Goal: Task Accomplishment & Management: Manage account settings

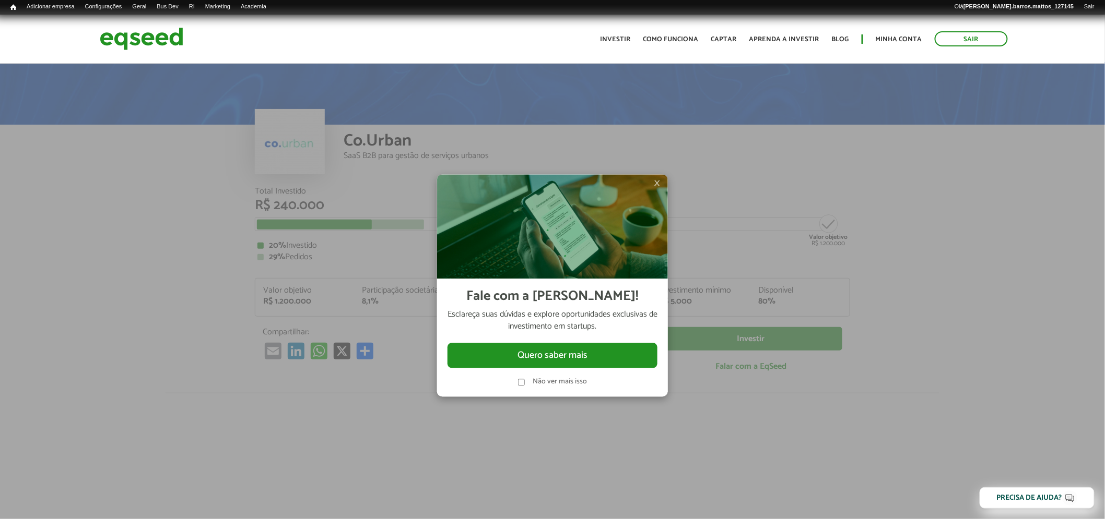
click at [658, 184] on span "×" at bounding box center [657, 183] width 6 height 13
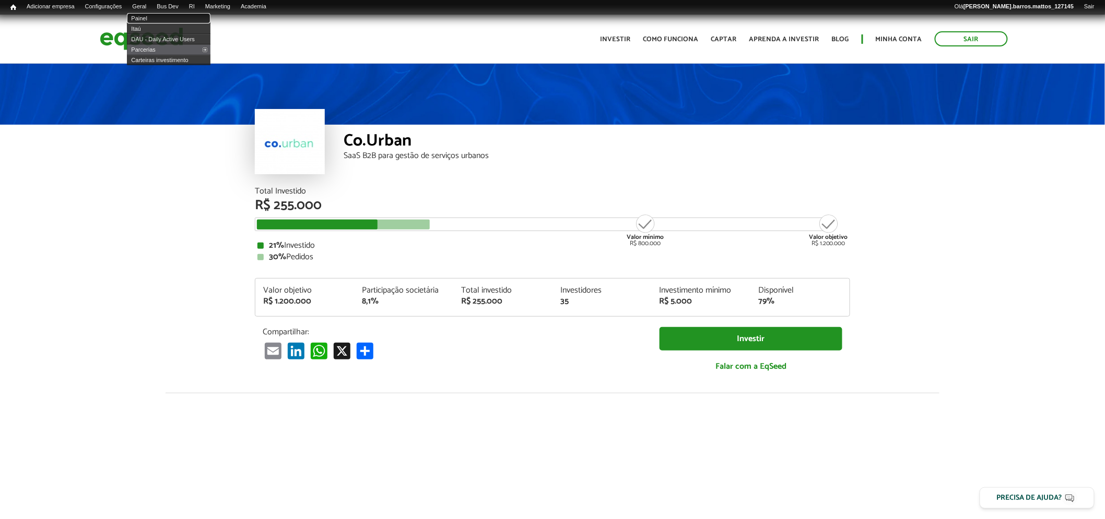
click at [149, 18] on link "Painel" at bounding box center [169, 18] width 84 height 10
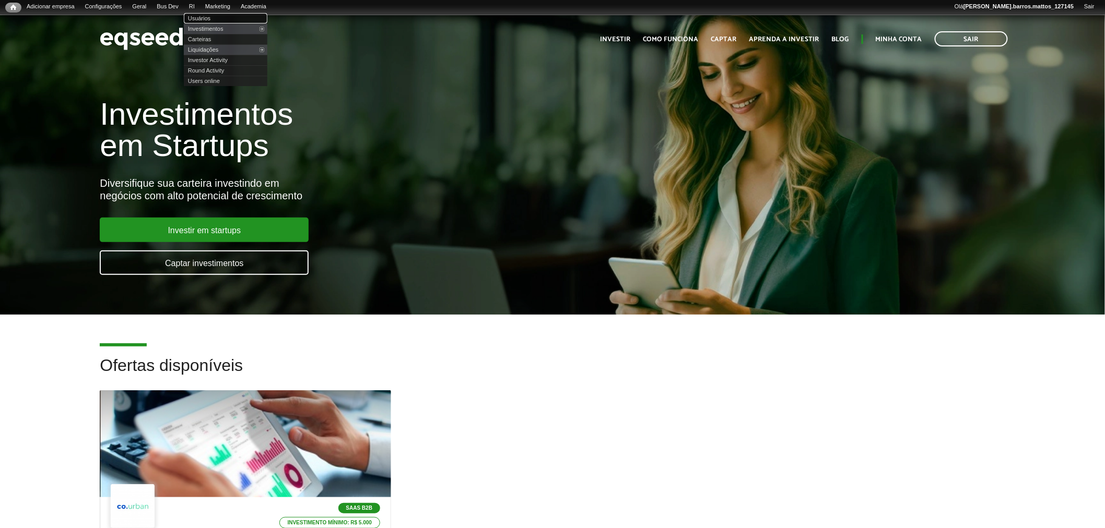
click at [208, 22] on link "Usuários" at bounding box center [226, 18] width 84 height 10
click at [207, 26] on link "Investimentos" at bounding box center [226, 28] width 84 height 10
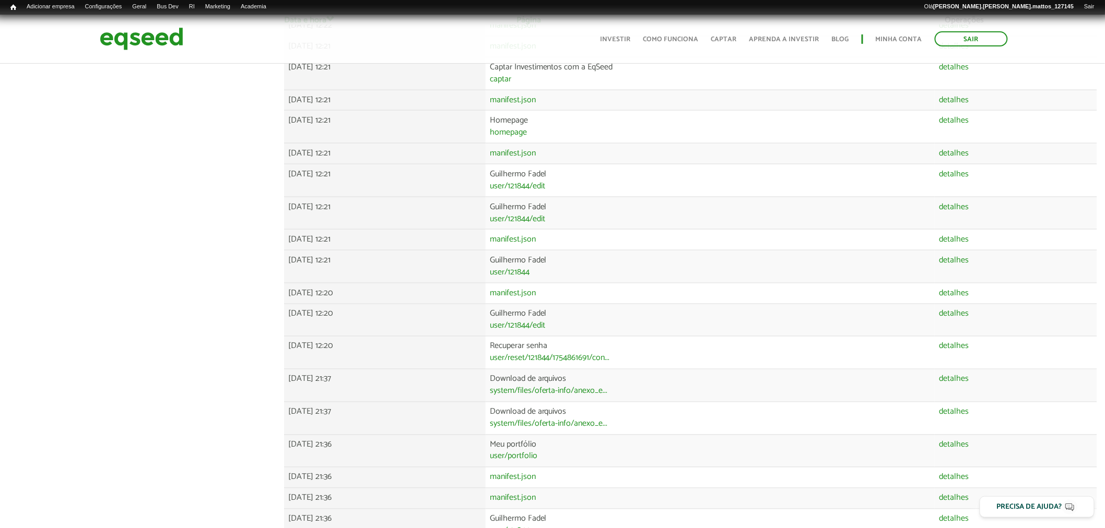
scroll to position [604, 0]
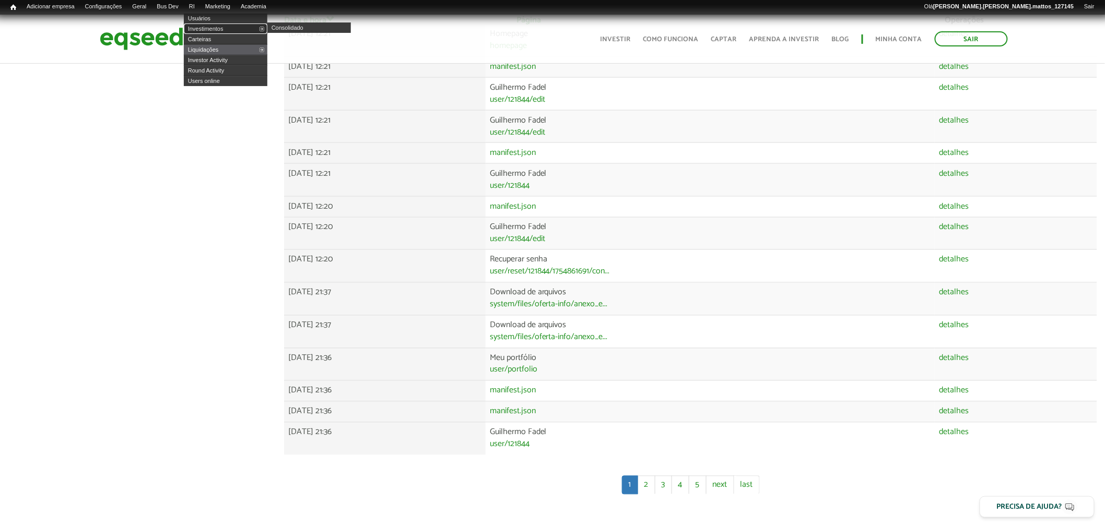
click at [215, 27] on link "Investimentos" at bounding box center [226, 28] width 84 height 10
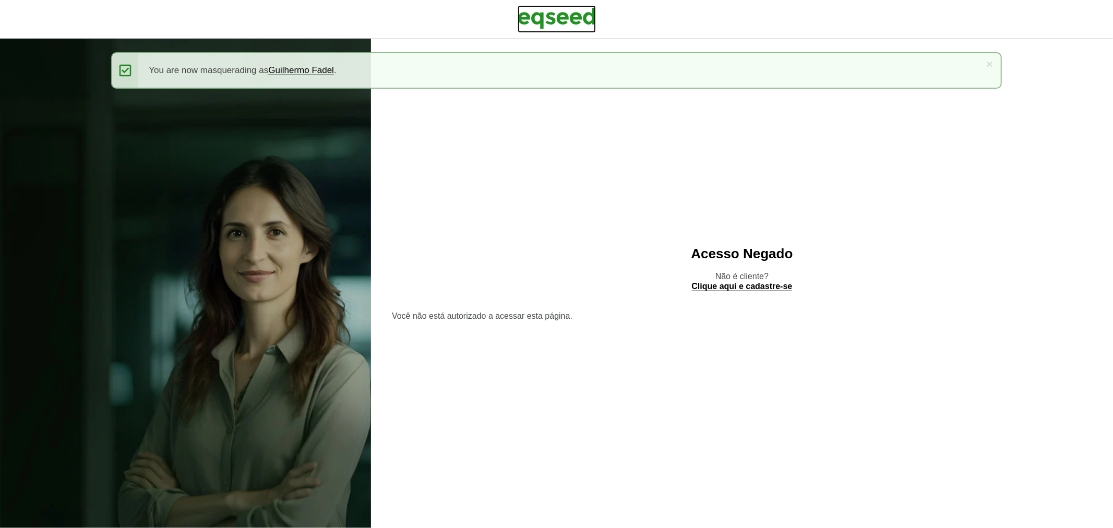
click at [557, 25] on img at bounding box center [557, 18] width 78 height 26
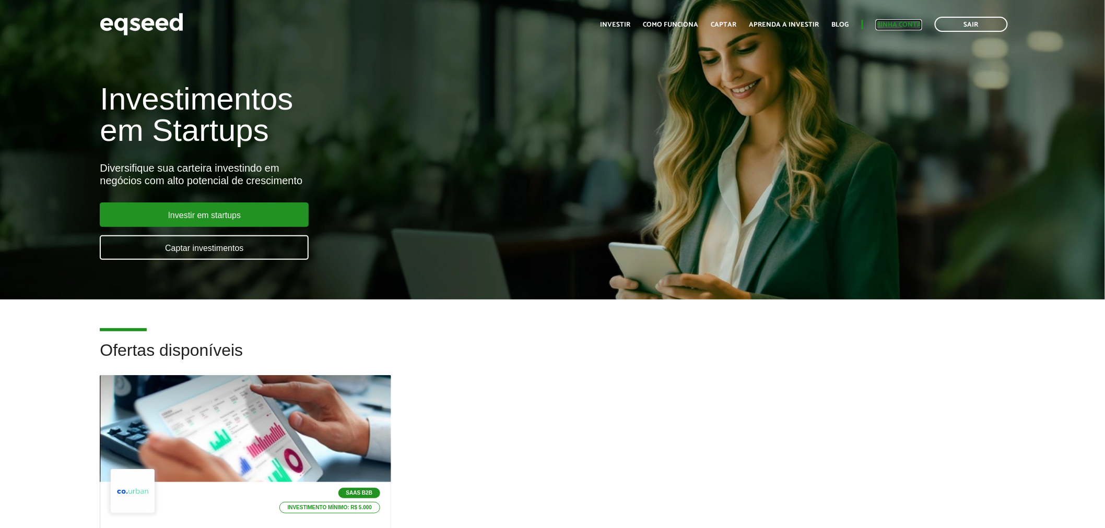
click at [883, 22] on link "Minha conta" at bounding box center [898, 24] width 46 height 7
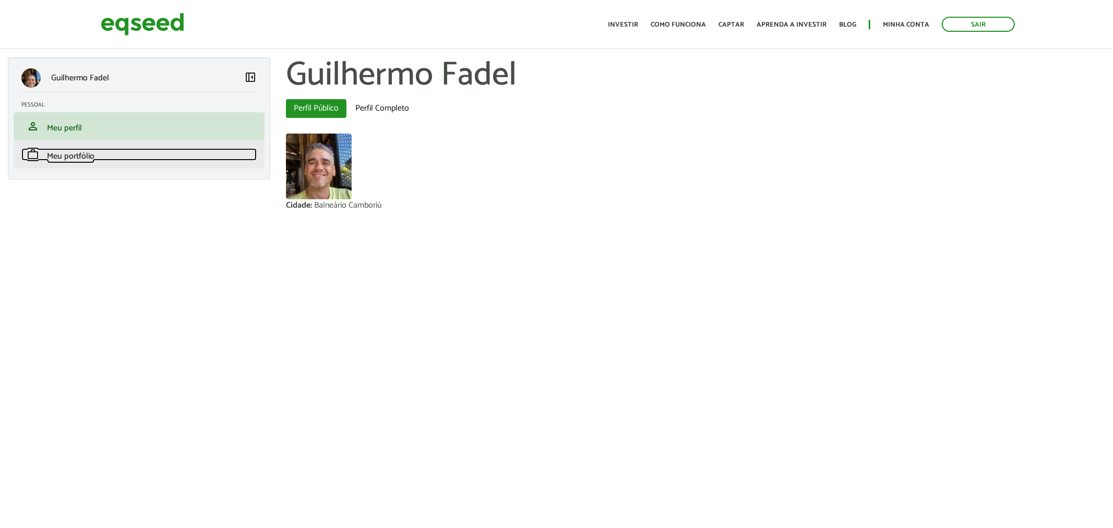
click at [175, 151] on link "work Meu portfólio" at bounding box center [138, 154] width 235 height 13
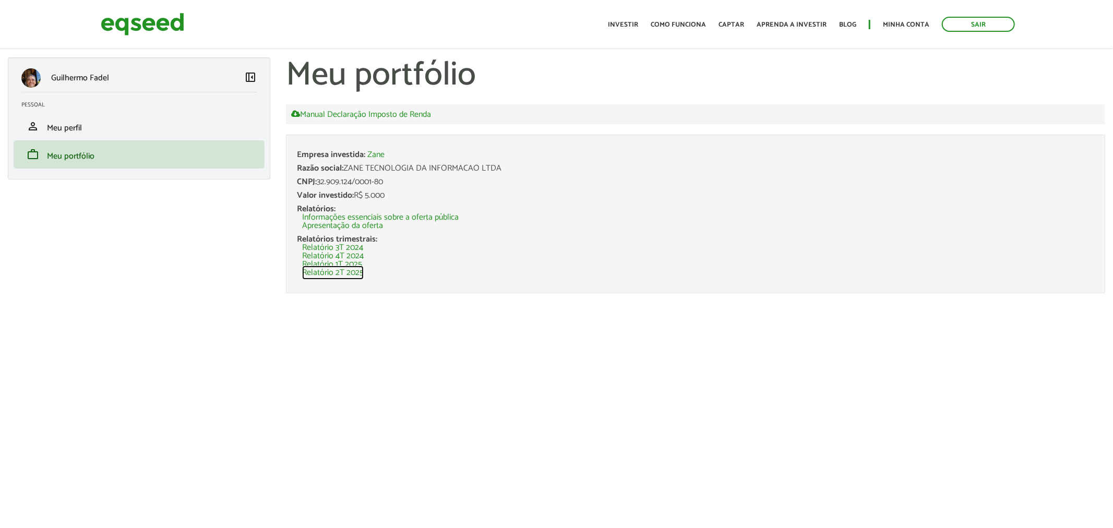
click at [359, 276] on link "Relatório 2T 2025" at bounding box center [333, 273] width 62 height 8
click at [1007, 38] on div "Toggle navigation Início Investir Como funciona Captar Aprenda a investir Blog …" at bounding box center [812, 24] width 418 height 28
click at [1007, 35] on div "Toggle navigation Início Investir Como funciona Captar Aprenda a investir Blog …" at bounding box center [812, 24] width 418 height 28
click at [1004, 28] on link "Sair" at bounding box center [978, 24] width 73 height 15
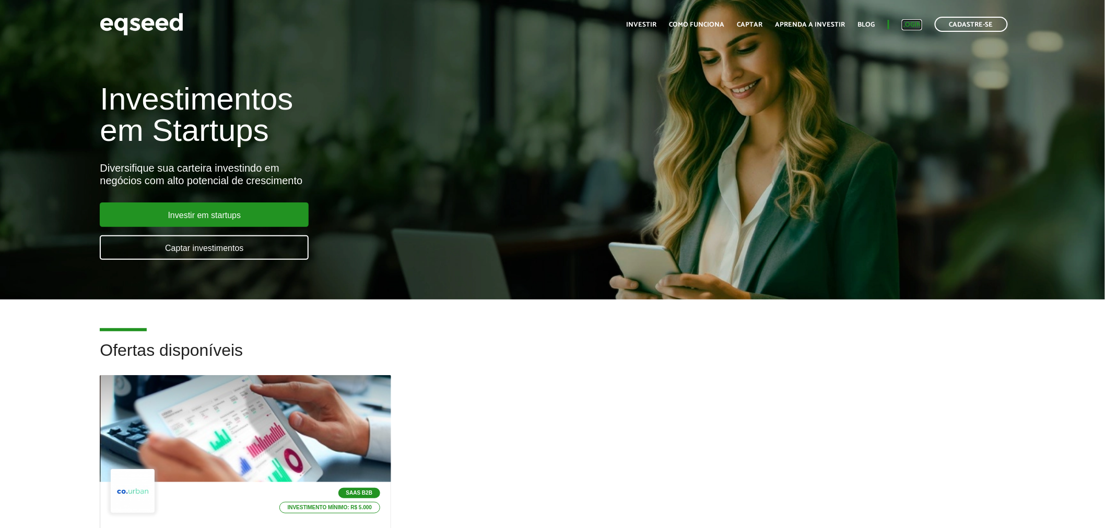
click at [914, 27] on link "Login" at bounding box center [911, 24] width 20 height 7
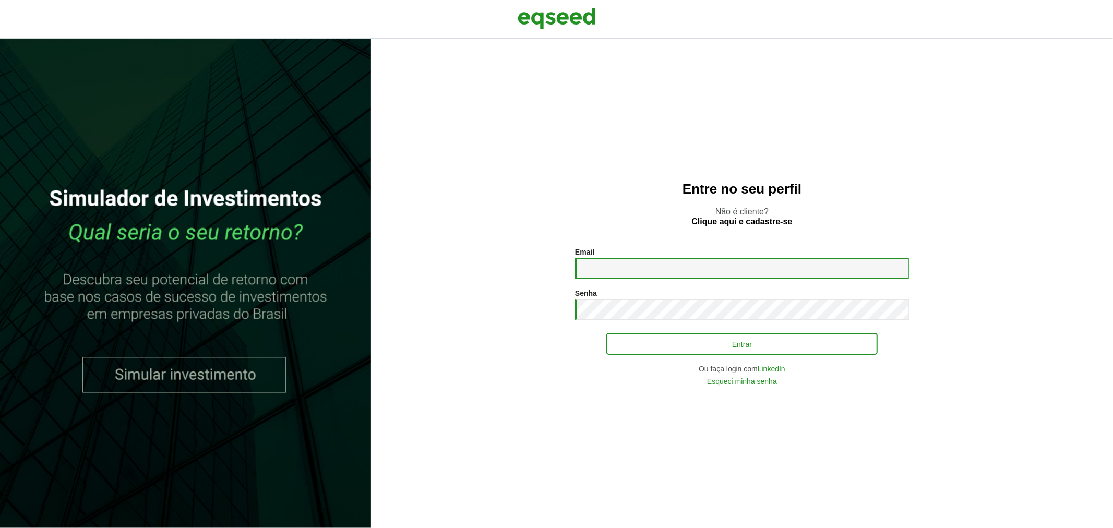
type input "**********"
click at [644, 351] on button "Entrar" at bounding box center [742, 344] width 271 height 20
